Goal: Obtain resource: Download file/media

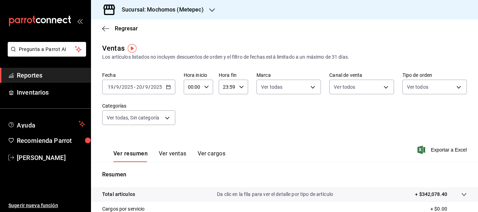
click at [158, 81] on div "[DATE] [DATE] - [DATE] [DATE]" at bounding box center [138, 87] width 73 height 15
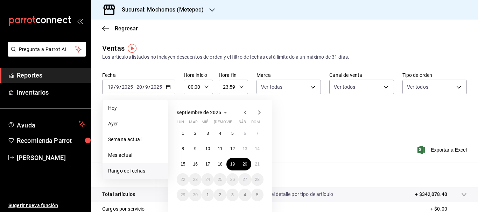
click at [124, 172] on span "Rango de fechas" at bounding box center [135, 171] width 54 height 7
click at [126, 169] on span "Rango de fechas" at bounding box center [135, 171] width 54 height 7
click at [182, 167] on button "15" at bounding box center [183, 164] width 12 height 13
click at [255, 164] on abbr "21" at bounding box center [257, 164] width 5 height 5
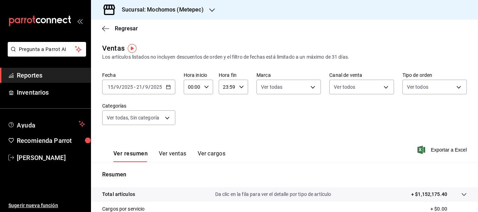
click at [163, 87] on div "[DATE] [DATE] - [DATE] [DATE]" at bounding box center [138, 87] width 73 height 15
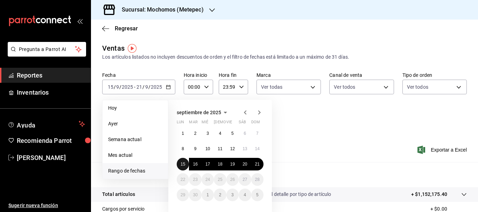
click at [183, 161] on button "15" at bounding box center [183, 164] width 12 height 13
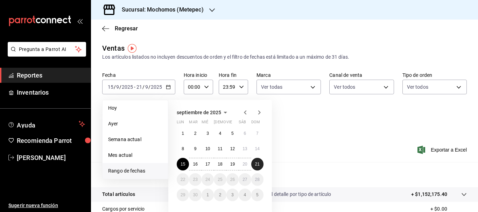
click at [253, 162] on button "21" at bounding box center [257, 164] width 12 height 13
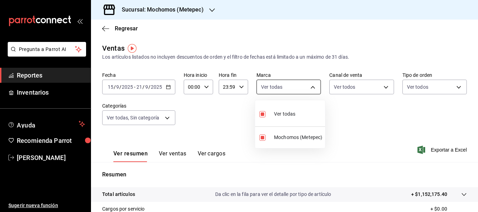
click at [309, 87] on body "Pregunta a Parrot AI Reportes Inventarios Ayuda Recomienda Parrot [PERSON_NAME]…" at bounding box center [239, 106] width 478 height 212
click at [282, 116] on span "Ver todas" at bounding box center [284, 114] width 21 height 7
checkbox input "false"
click at [437, 148] on div at bounding box center [239, 106] width 478 height 212
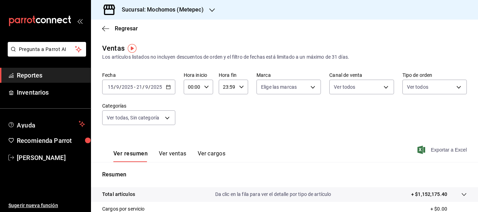
click at [440, 147] on span "Exportar a Excel" at bounding box center [443, 150] width 48 height 8
click at [141, 88] on input "21" at bounding box center [139, 87] width 6 height 6
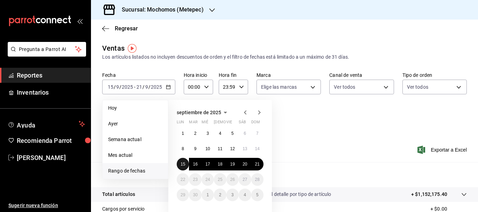
click at [184, 162] on abbr "15" at bounding box center [182, 164] width 5 height 5
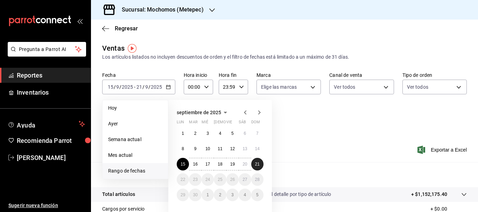
click at [259, 162] on abbr "21" at bounding box center [257, 164] width 5 height 5
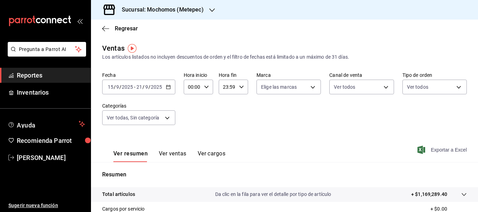
click at [426, 149] on span "Exportar a Excel" at bounding box center [443, 150] width 48 height 8
